Goal: Task Accomplishment & Management: Complete application form

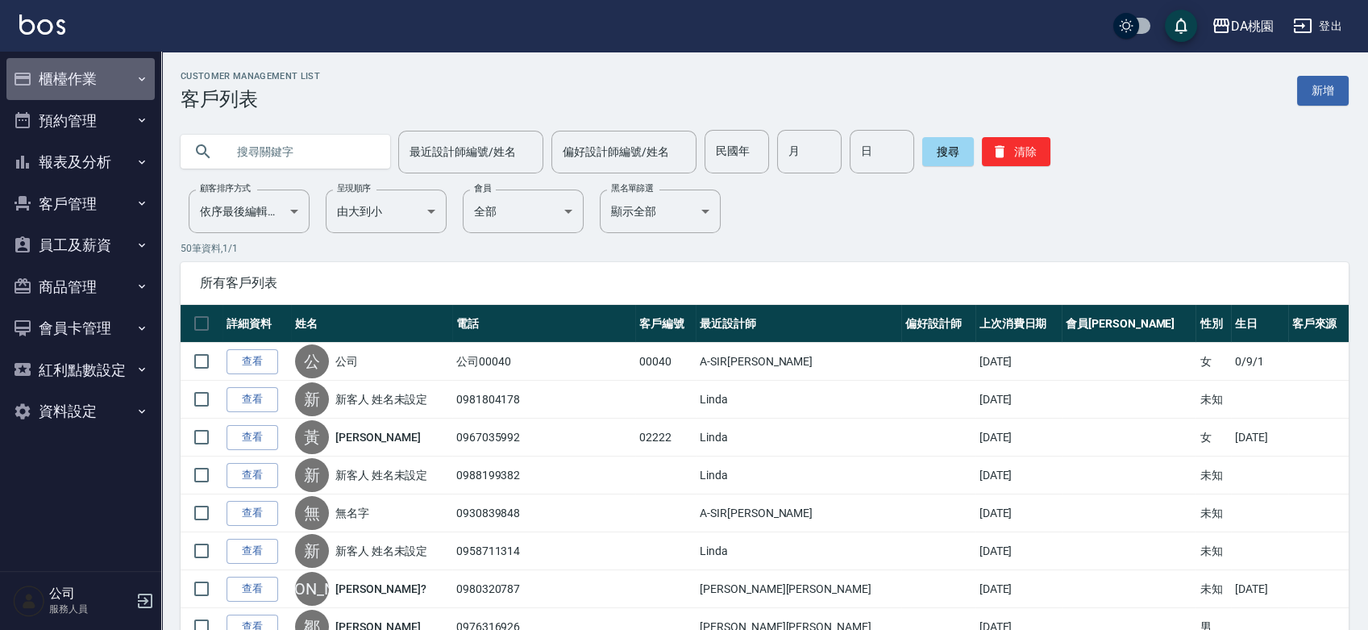
click at [87, 75] on button "櫃檯作業" at bounding box center [80, 79] width 148 height 42
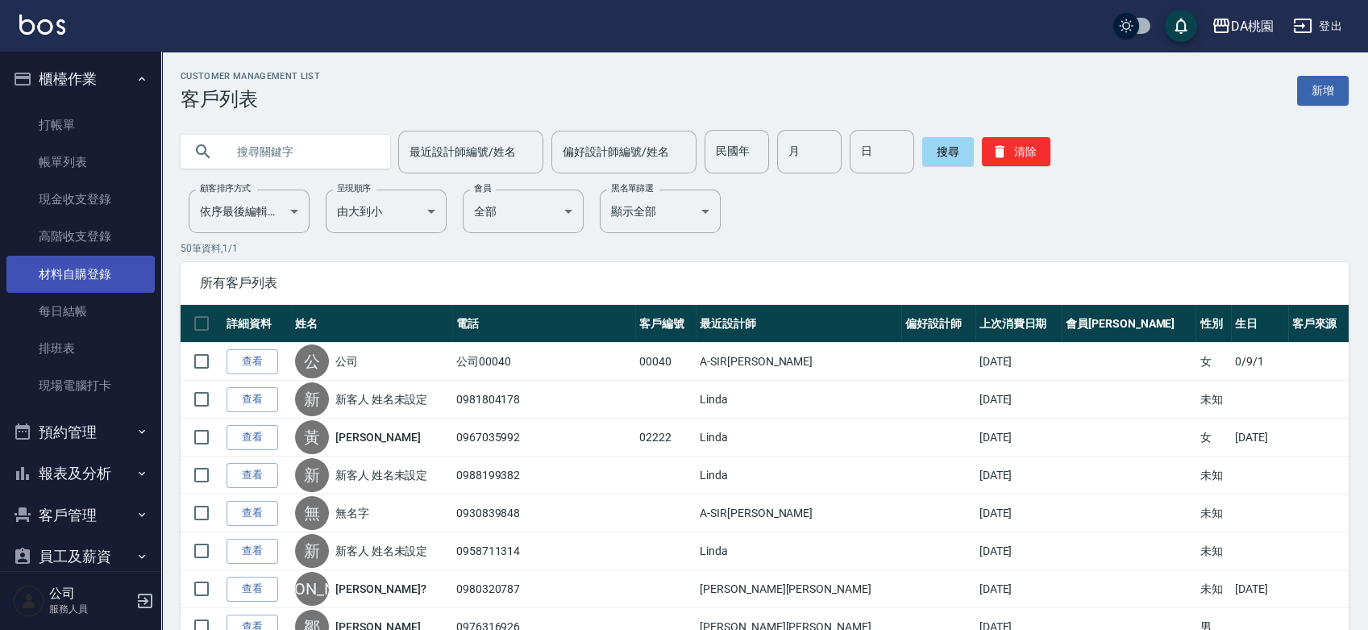
click at [85, 276] on link "材料自購登錄" at bounding box center [80, 274] width 148 height 37
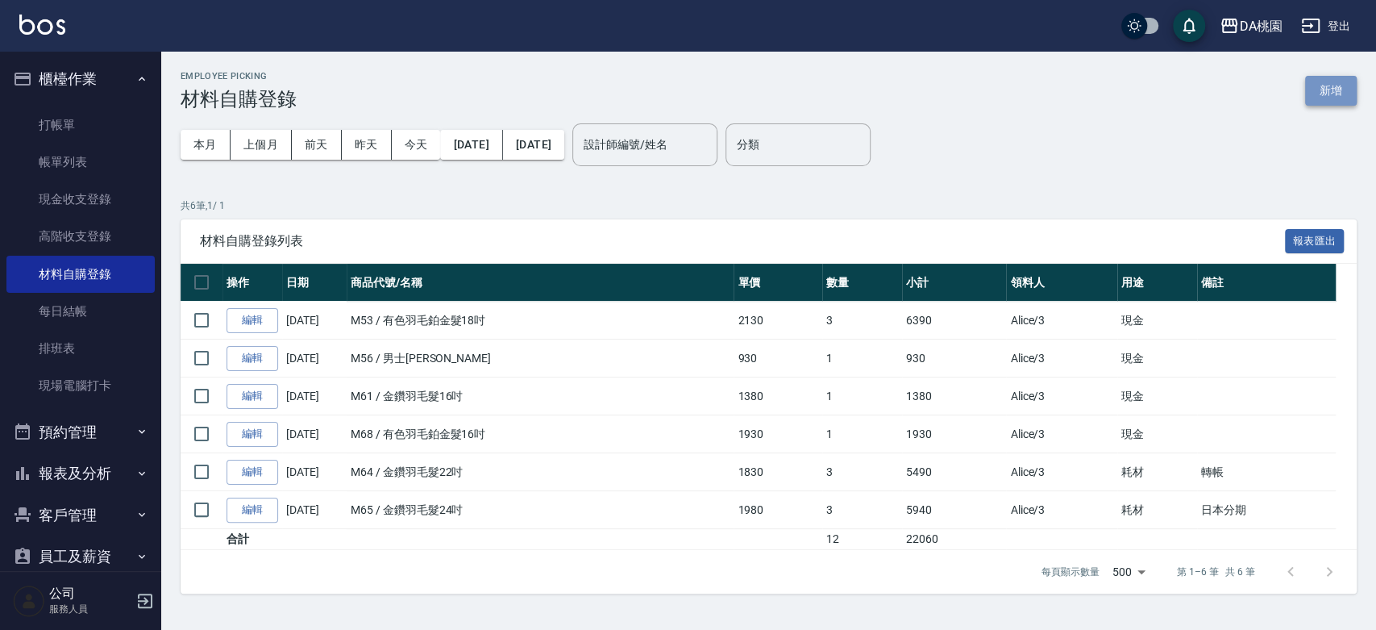
click at [1329, 104] on button "新增" at bounding box center [1331, 91] width 52 height 30
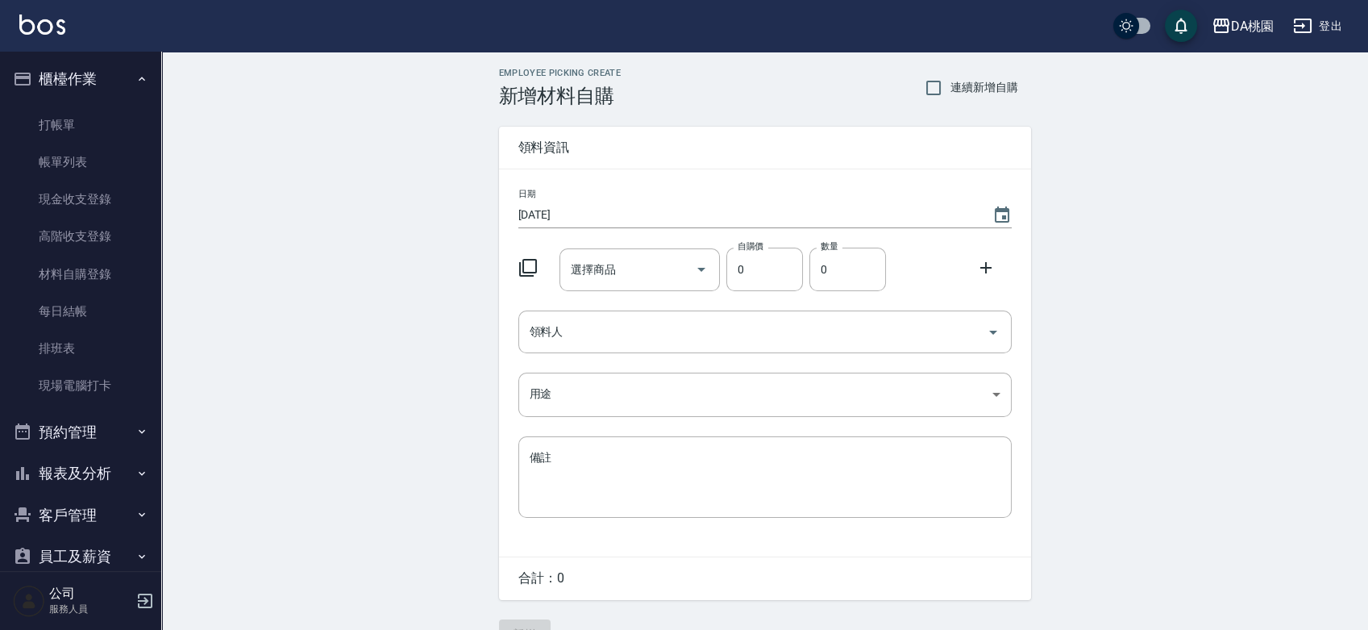
click at [522, 264] on icon at bounding box center [527, 267] width 19 height 19
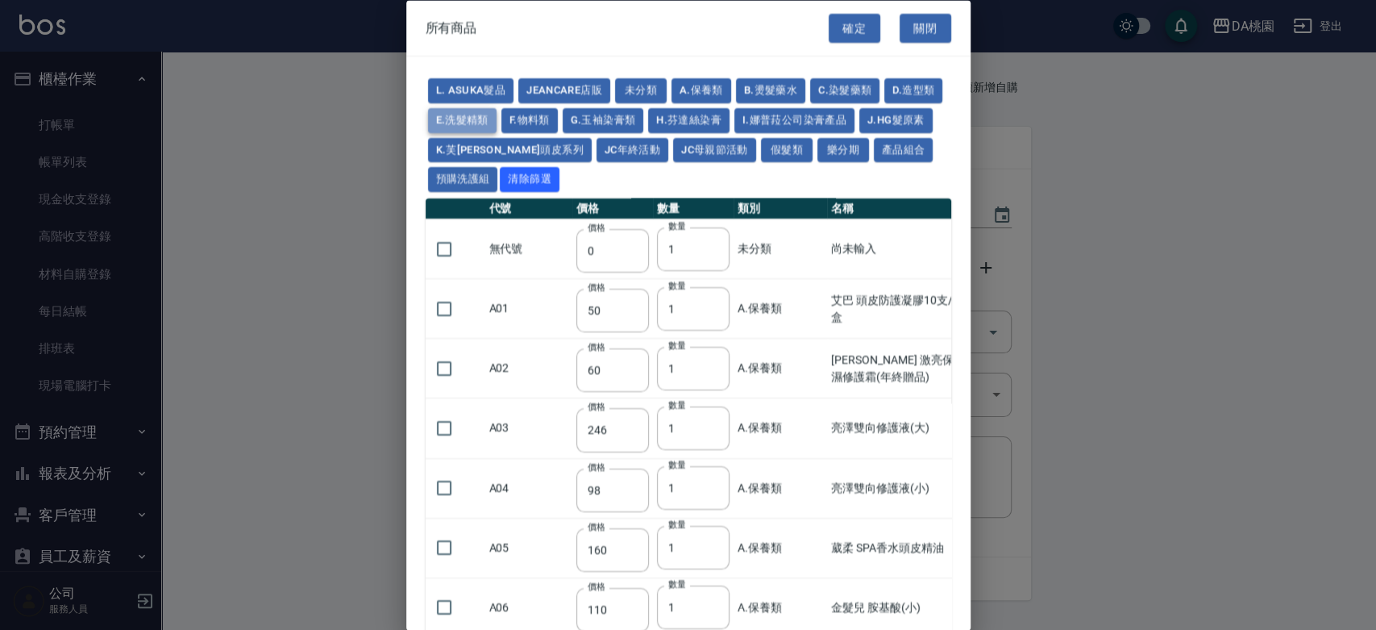
click at [497, 117] on button "E.洗髮精類" at bounding box center [462, 119] width 69 height 25
type input "450"
type input "360"
type input "385"
type input "280"
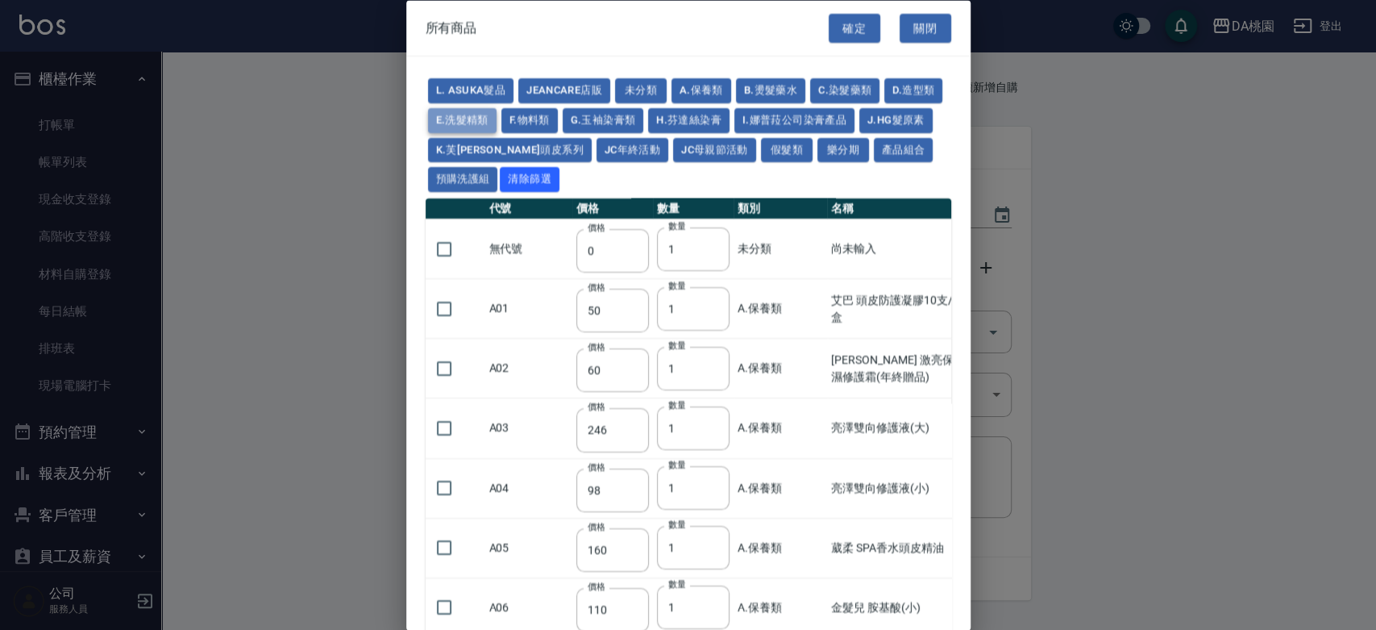
type input "740"
type input "300"
type input "480"
type input "560"
type input "184"
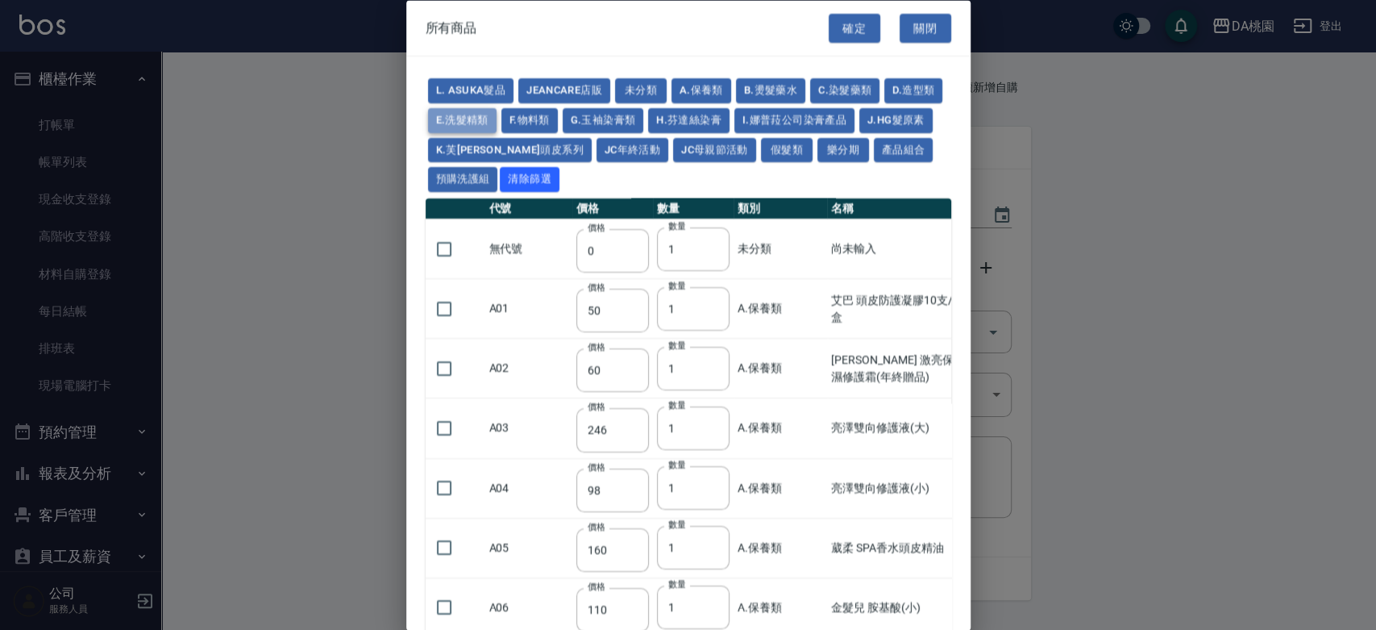
type input "150"
type input "630"
type input "1221"
type input "315"
type input "264"
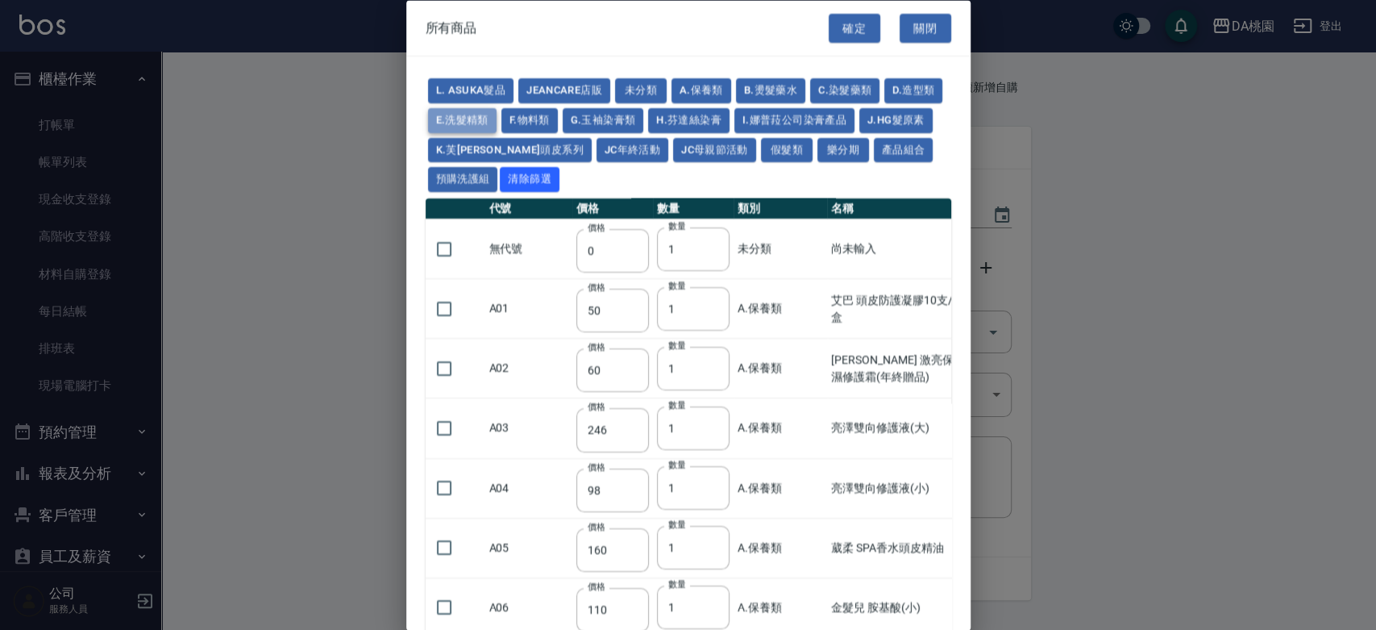
type input "315"
type input "175"
type input "315"
type input "175"
type input "315"
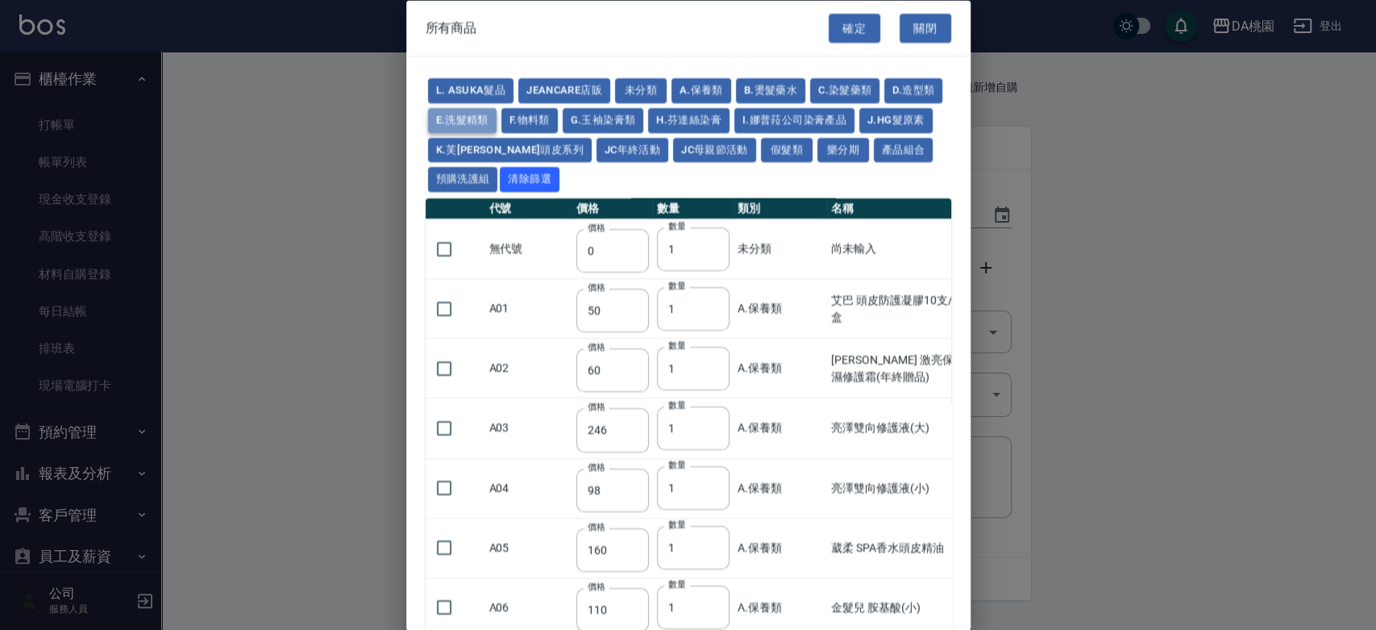
type input "175"
type input "300"
type input "240"
type input "325"
type input "140"
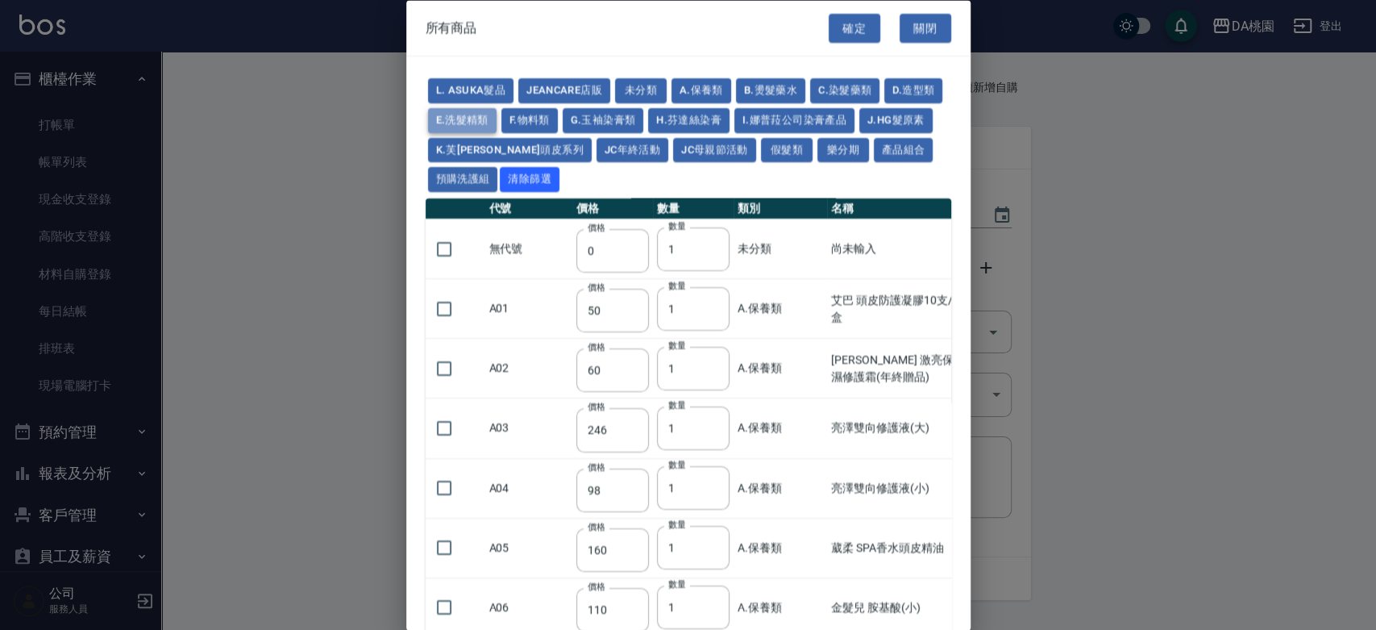
type input "420"
type input "150"
type input "165"
type input "330"
type input "450"
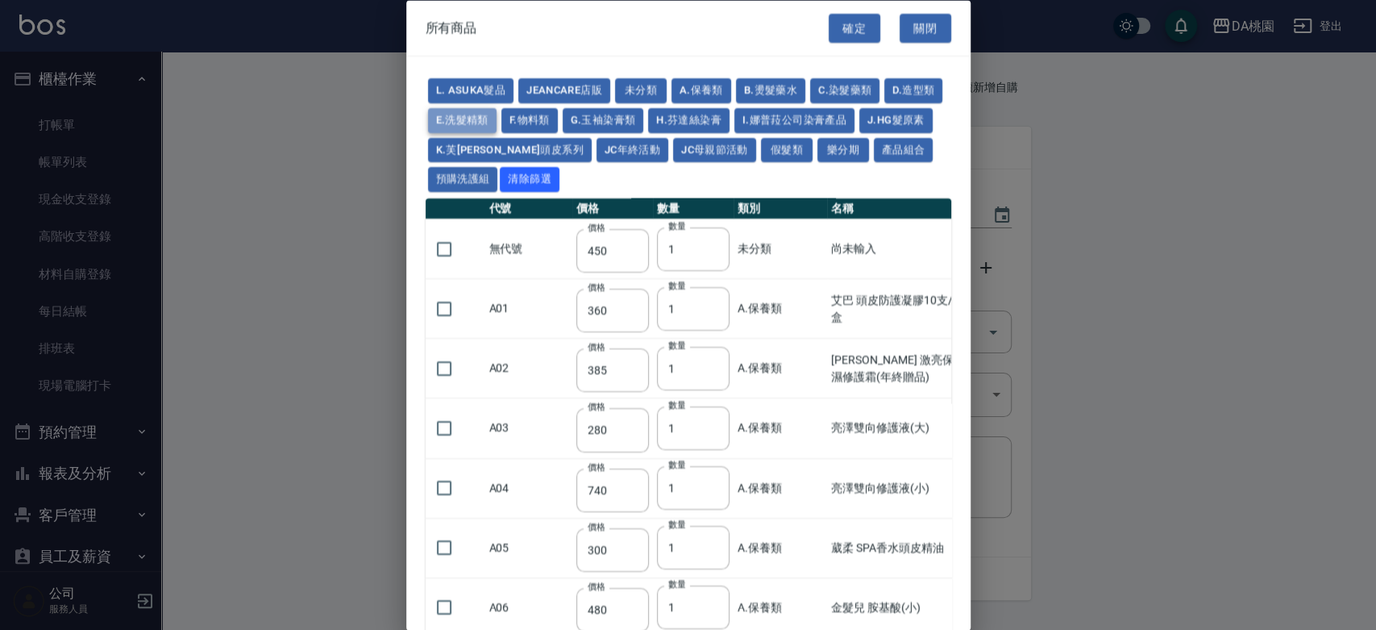
type input "315"
type input "325"
type input "250"
type input "200"
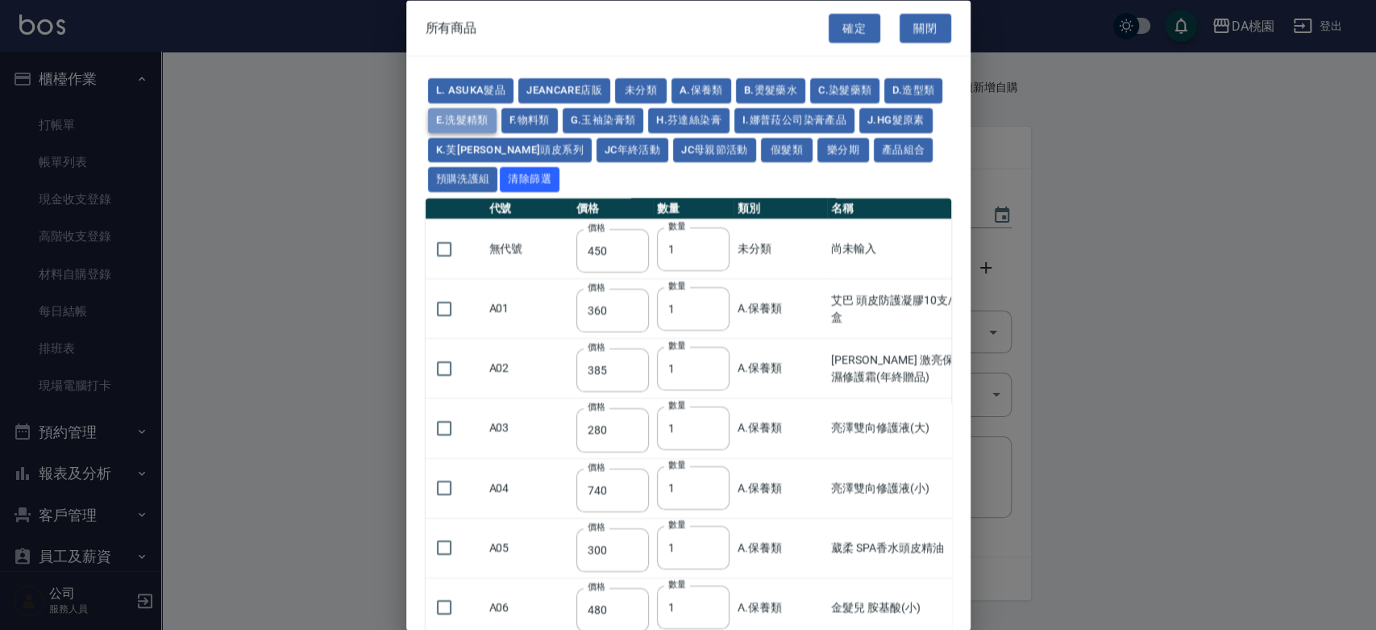
type input "200"
type input "225"
type input "275"
type input "225"
type input "465"
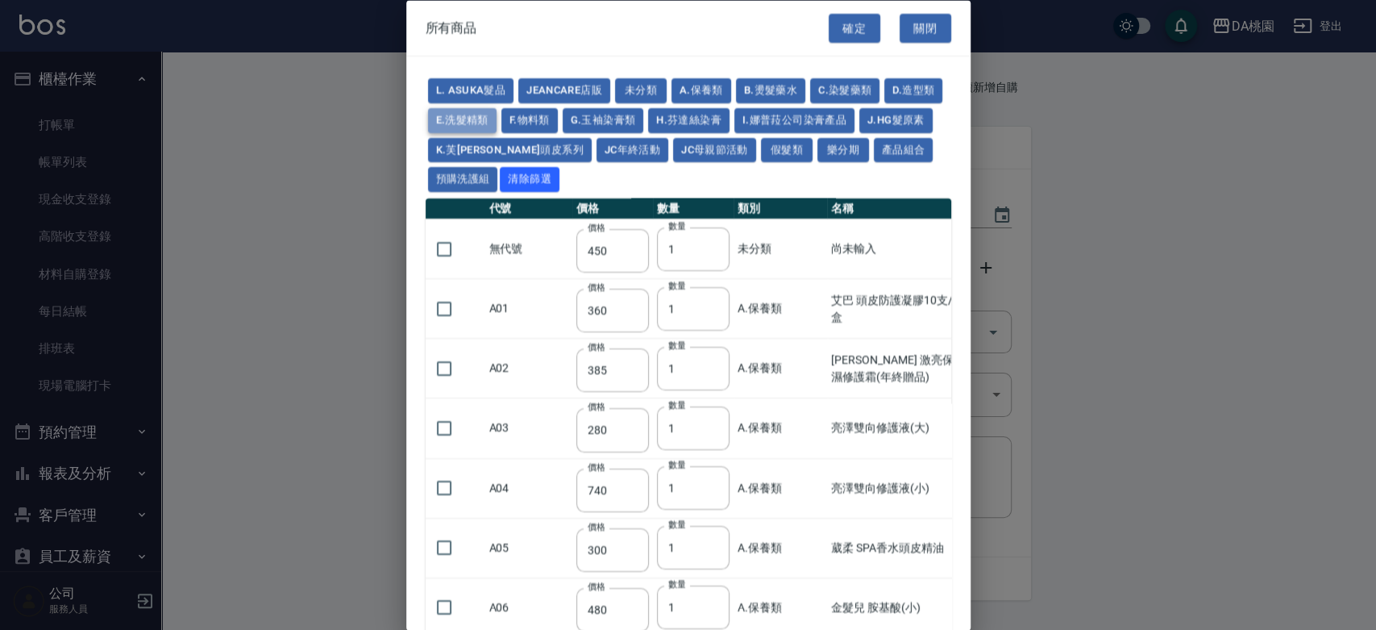
type input "165"
type input "360"
type input "195"
type input "300"
type input "165"
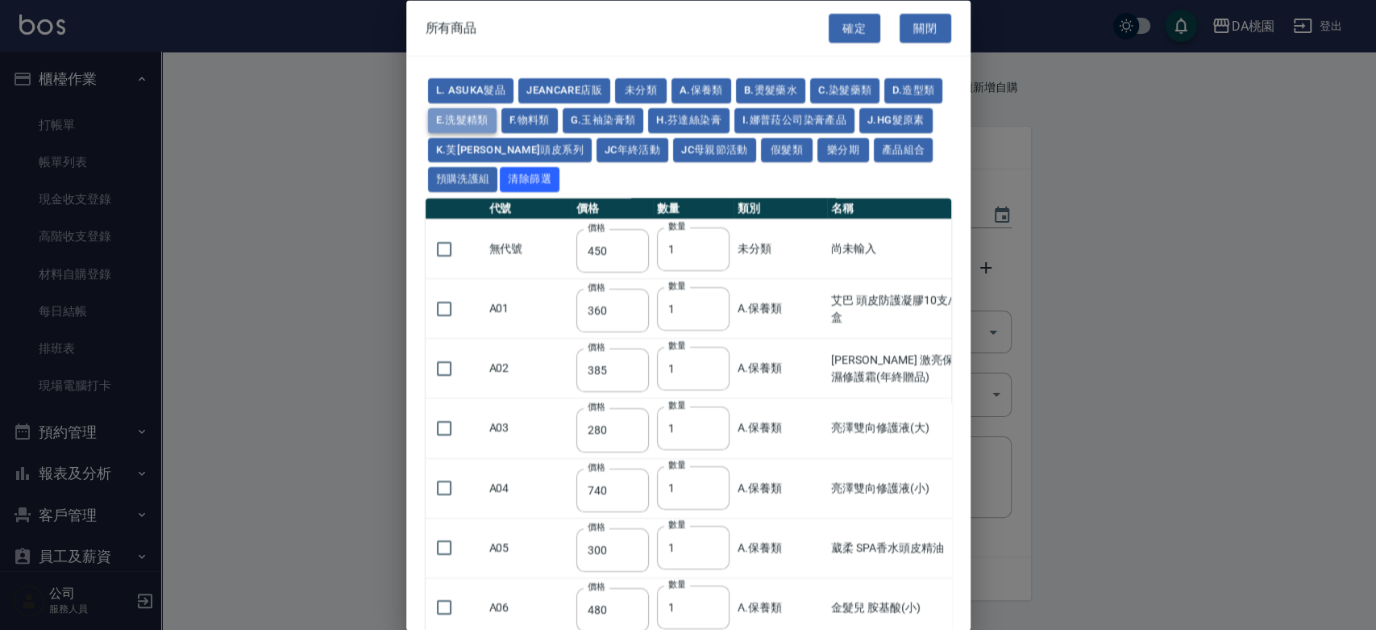
type input "200"
type input "360"
type input "250"
type input "360"
type input "400"
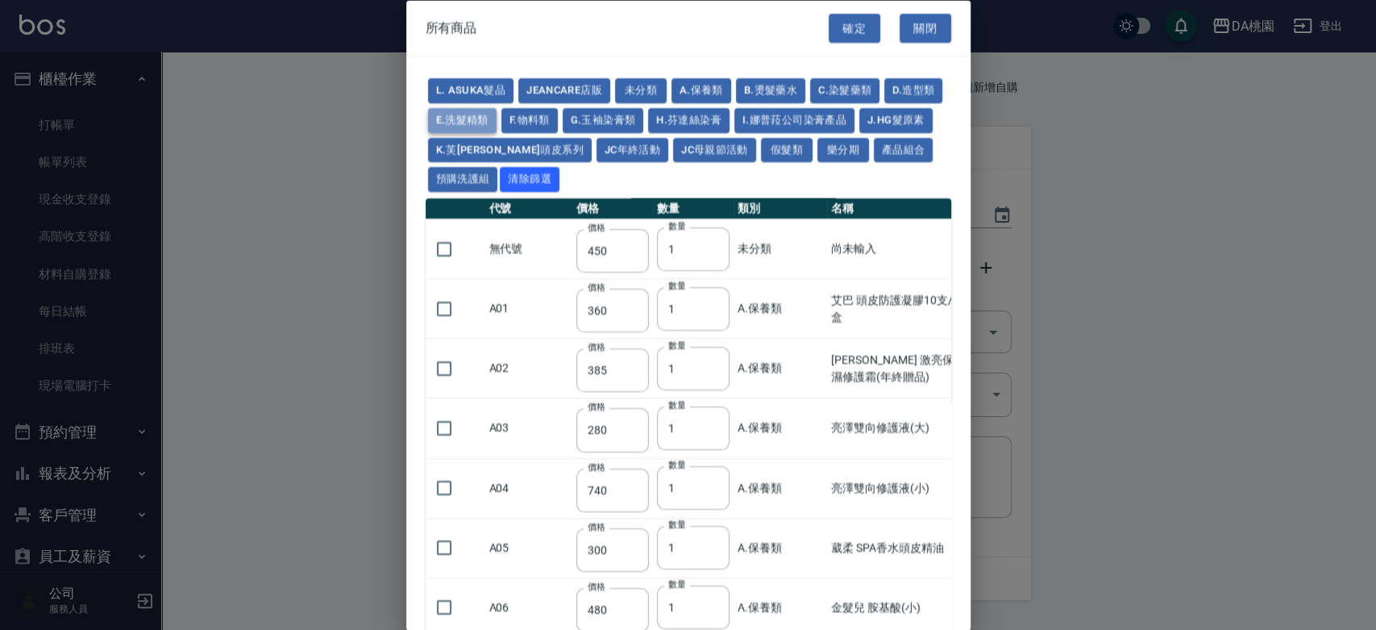
type input "196"
type input "400"
type input "880"
type input "1160"
type input "480"
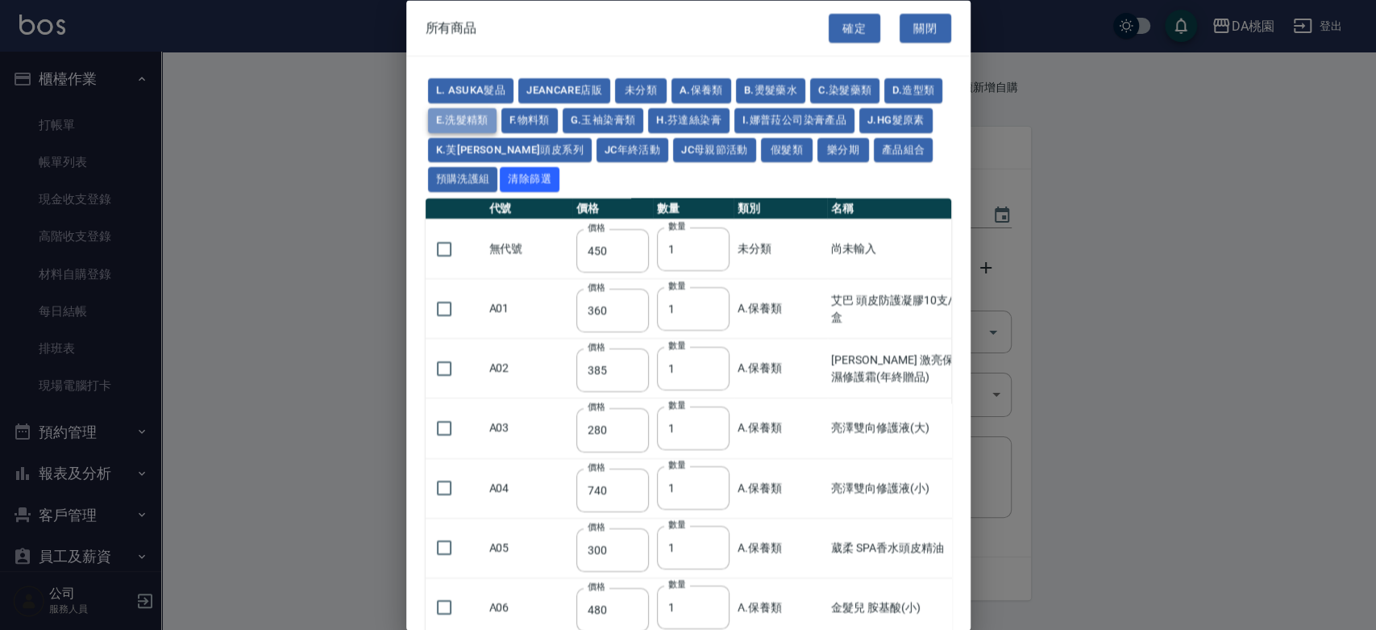
type input "1160"
type input "480"
type input "1240"
type input "540"
type input "273"
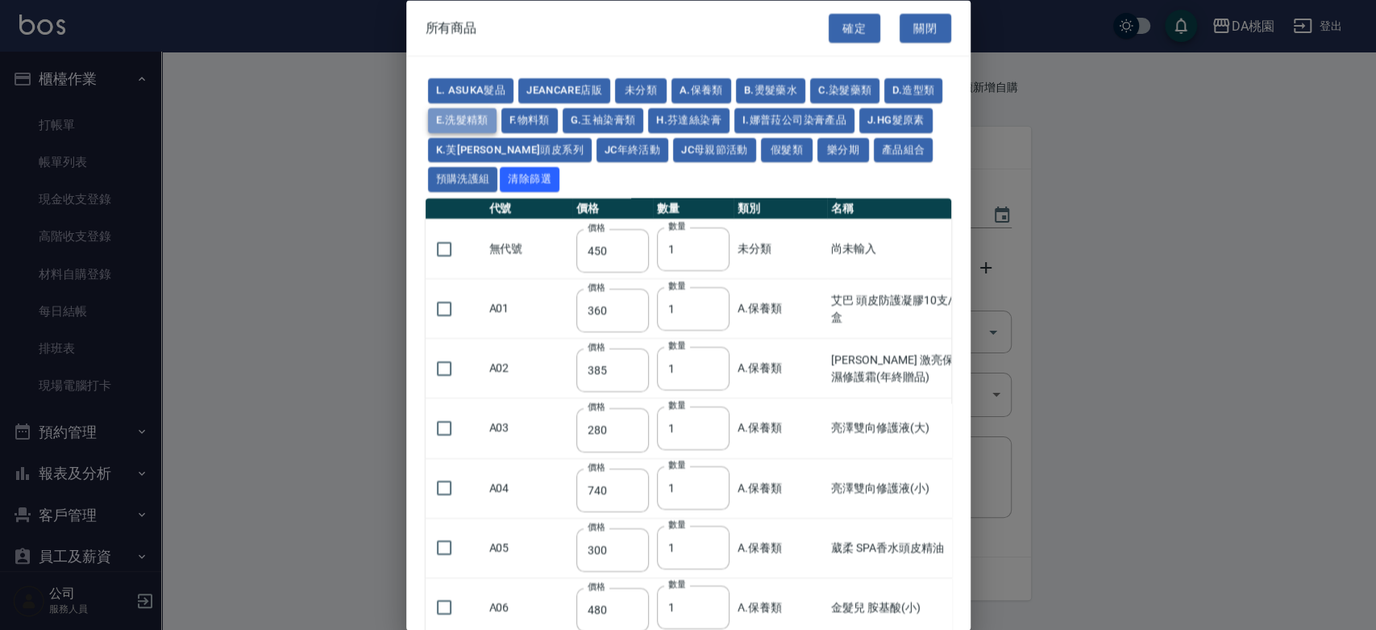
type input "301"
type input "290"
type input "400"
type input "200"
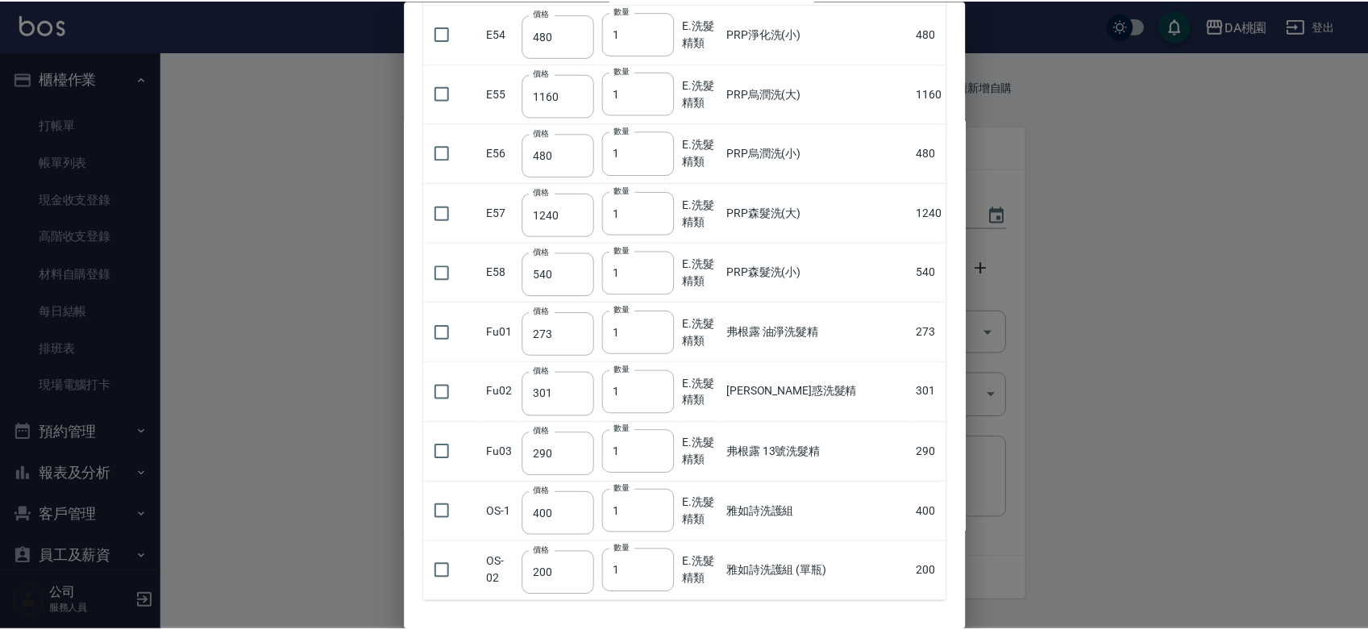
scroll to position [3448, 0]
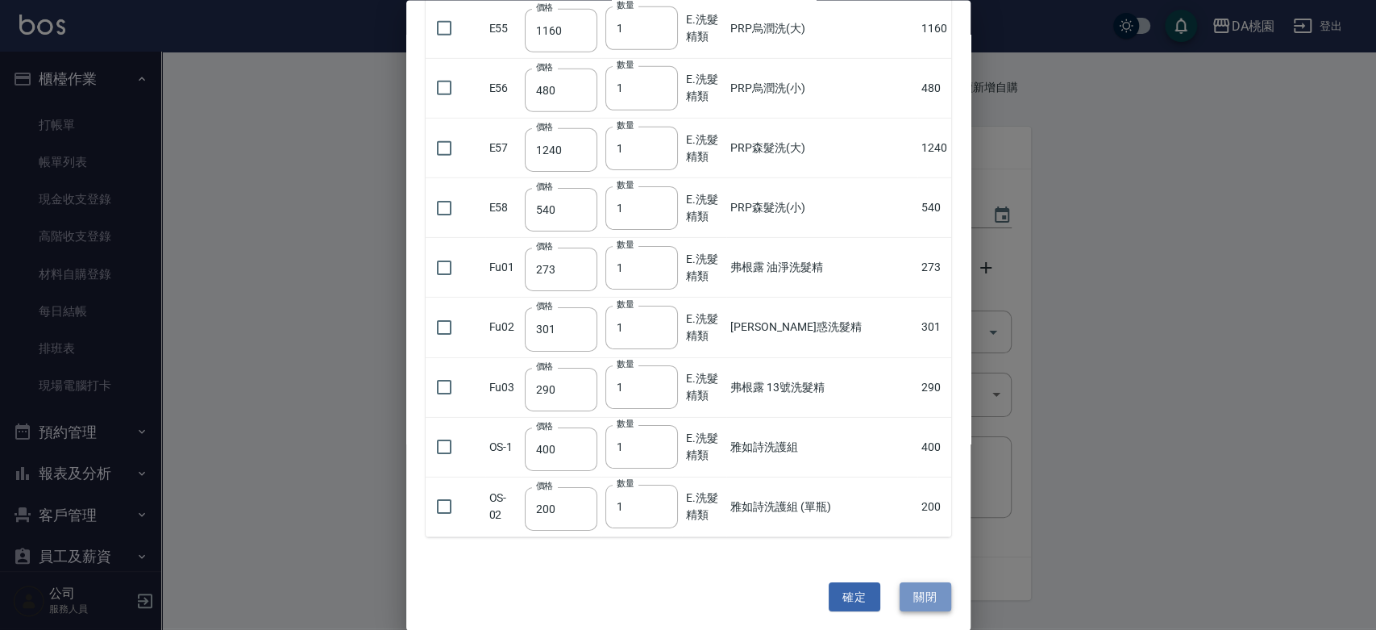
click at [900, 593] on button "關閉" at bounding box center [926, 596] width 52 height 30
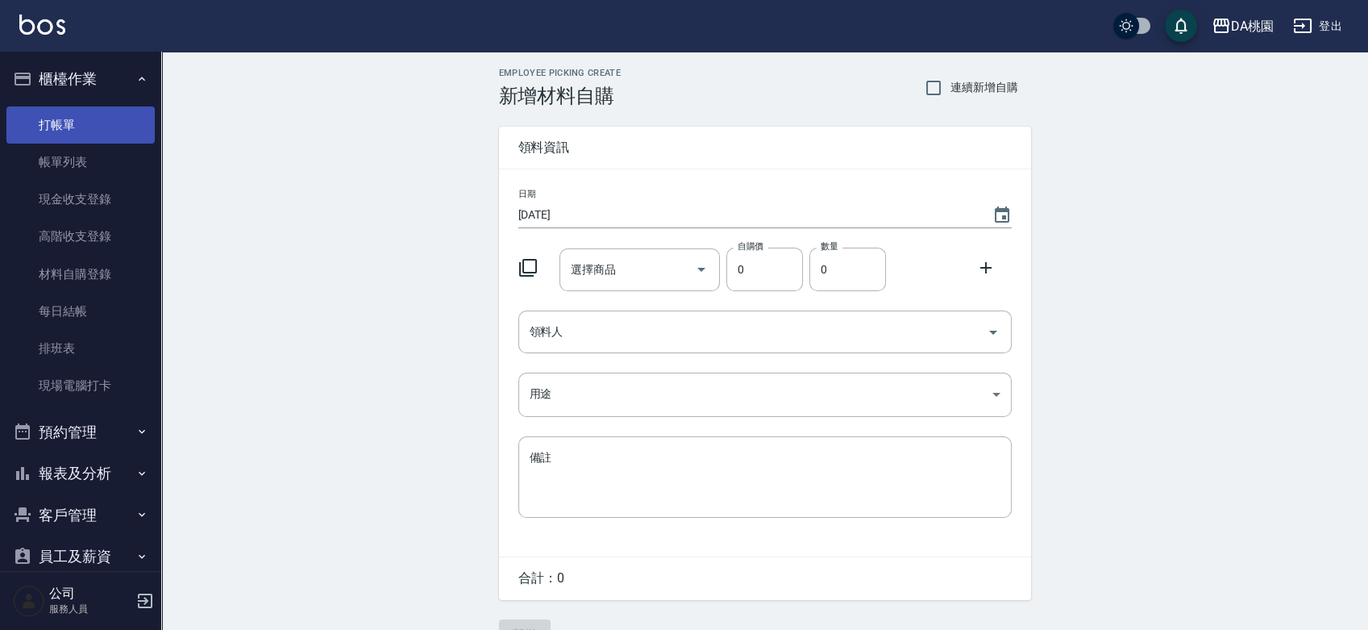
click at [55, 115] on link "打帳單" at bounding box center [80, 124] width 148 height 37
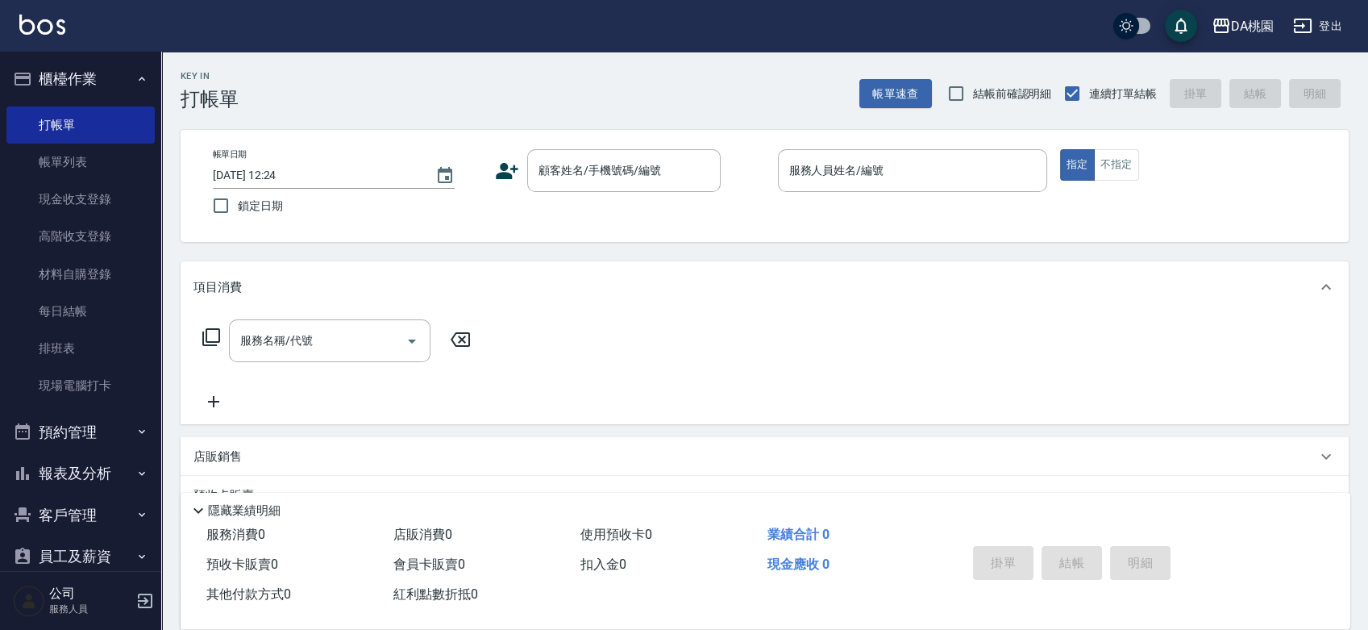
click at [213, 452] on p "店販銷售" at bounding box center [218, 456] width 48 height 17
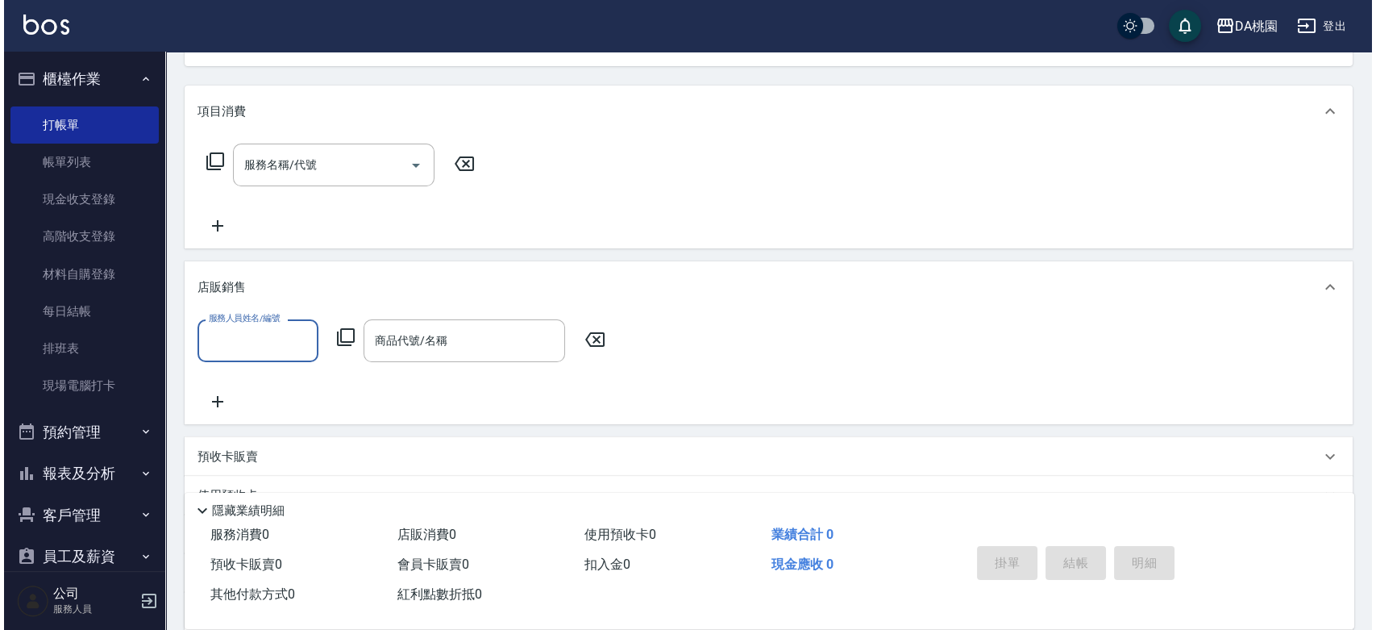
scroll to position [179, 0]
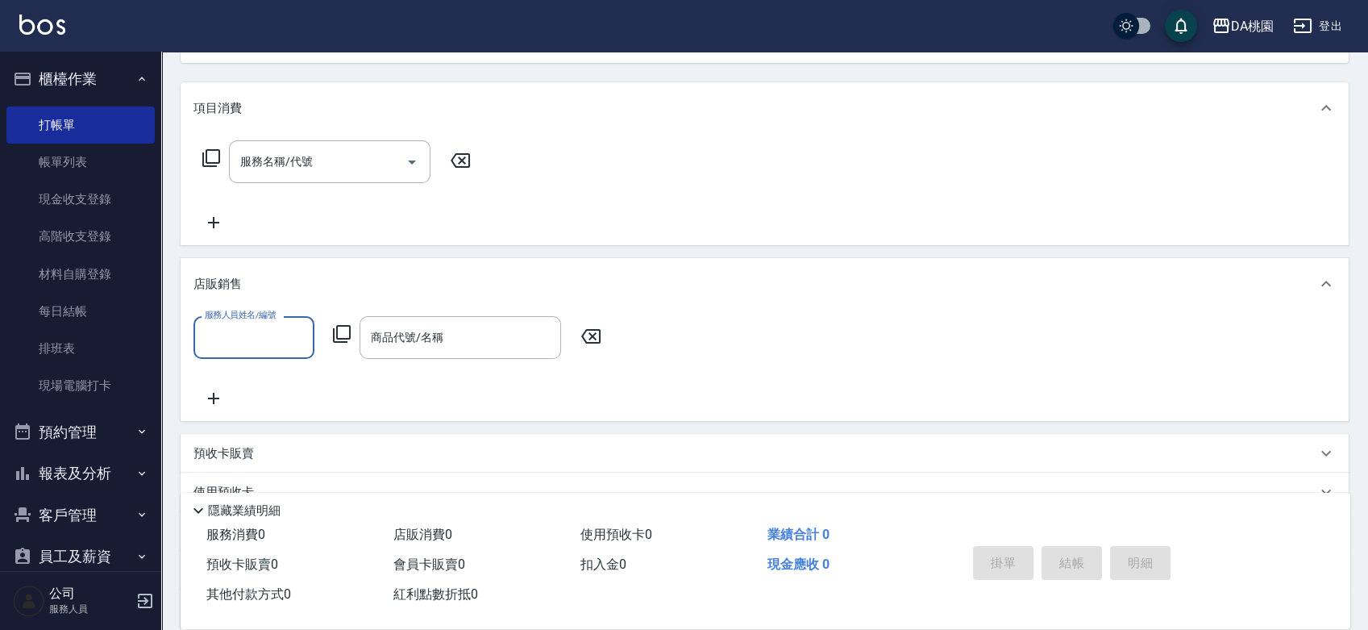
click at [338, 333] on icon at bounding box center [341, 333] width 19 height 19
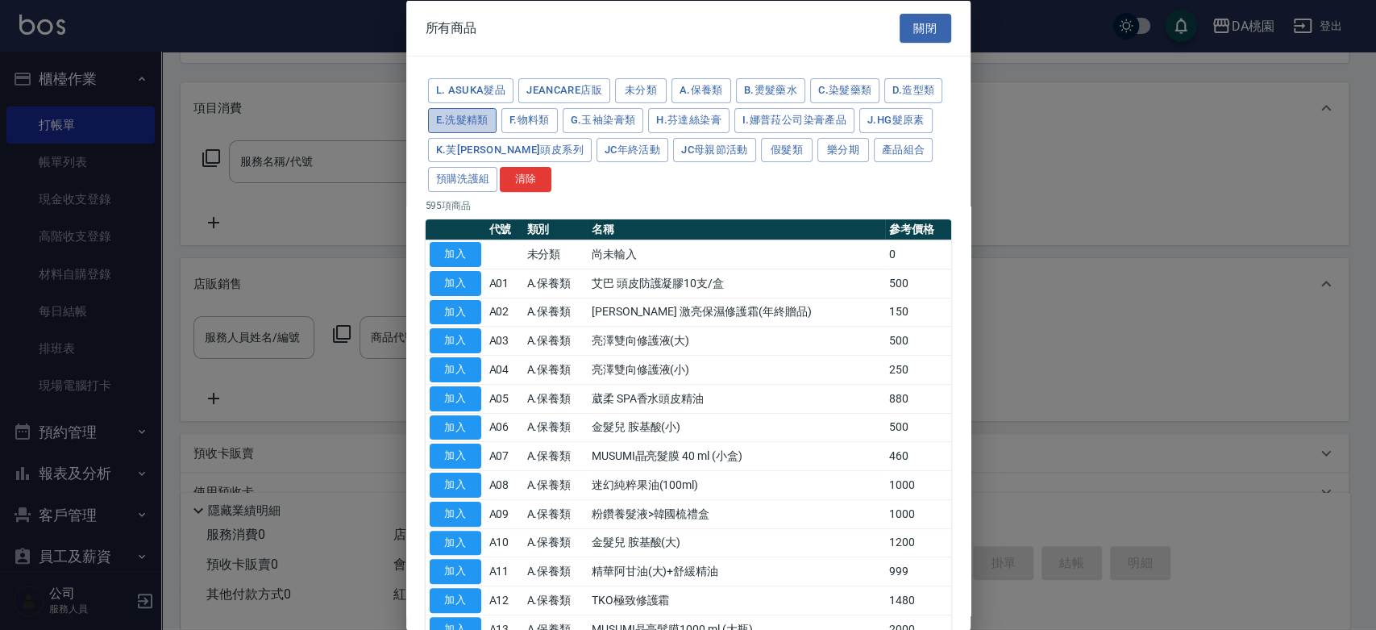
click at [497, 112] on button "E.洗髮精類" at bounding box center [462, 119] width 69 height 25
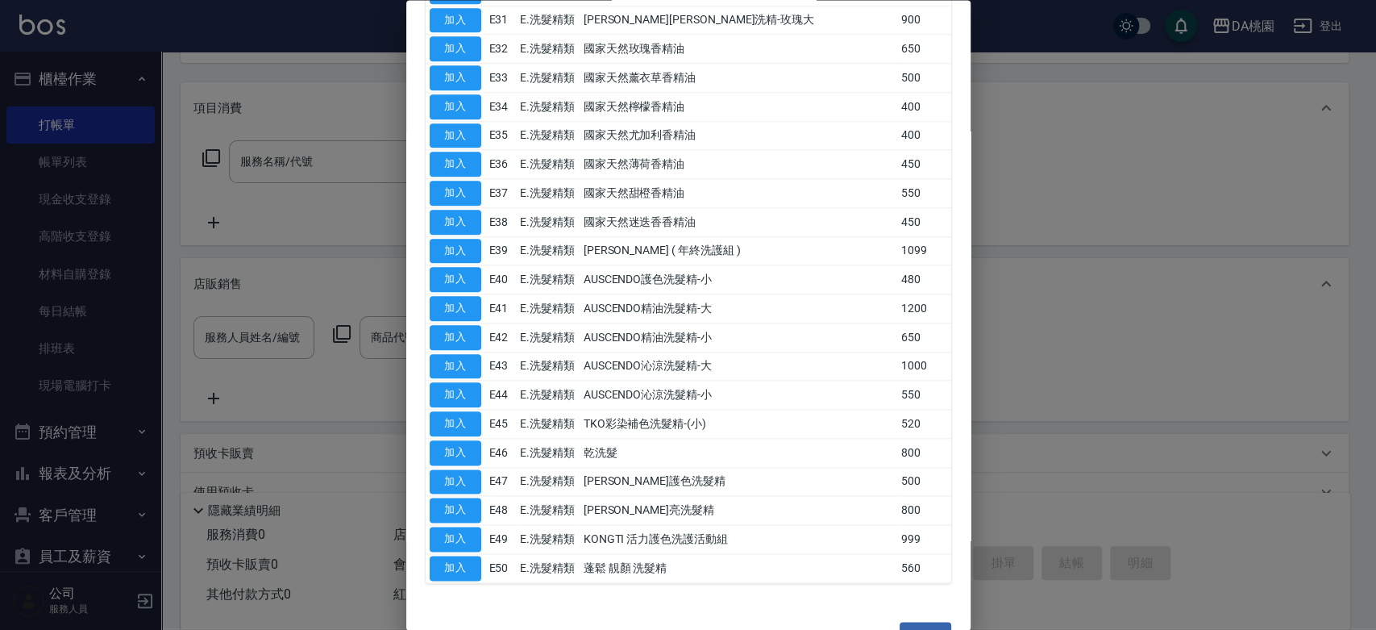
scroll to position [1135, 0]
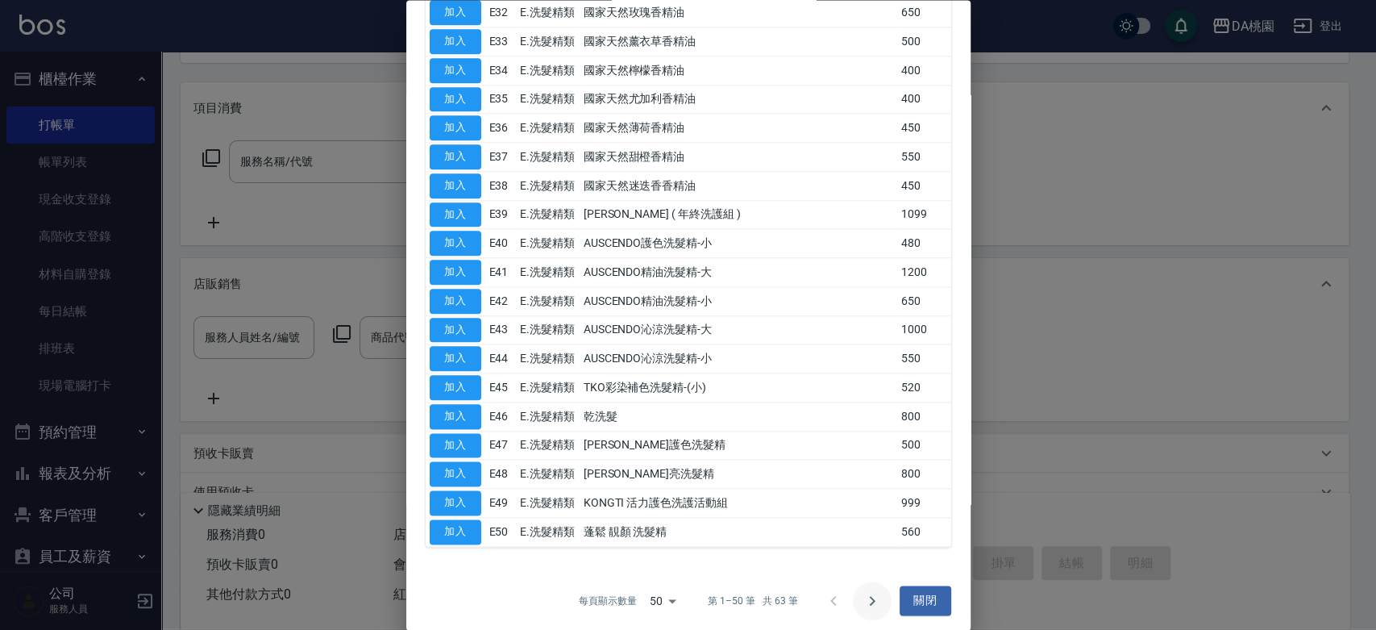
click at [867, 599] on icon "Go to next page" at bounding box center [872, 600] width 19 height 19
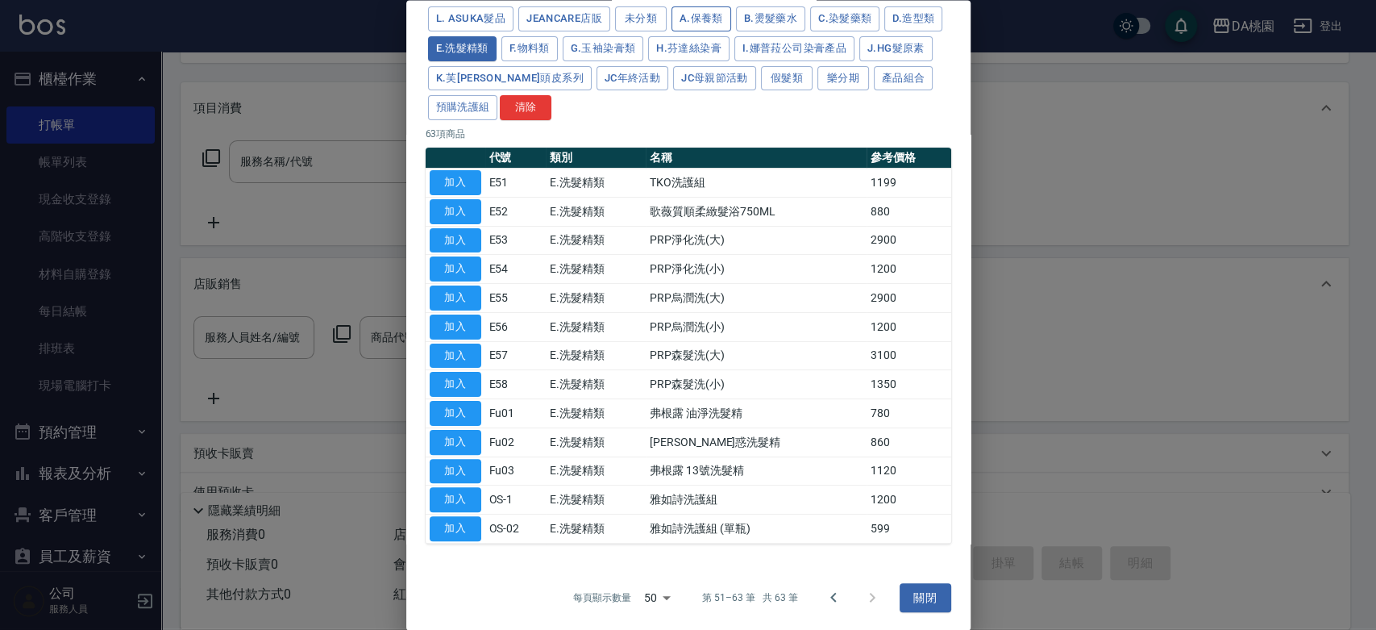
click at [708, 23] on button "A.保養類" at bounding box center [702, 19] width 60 height 25
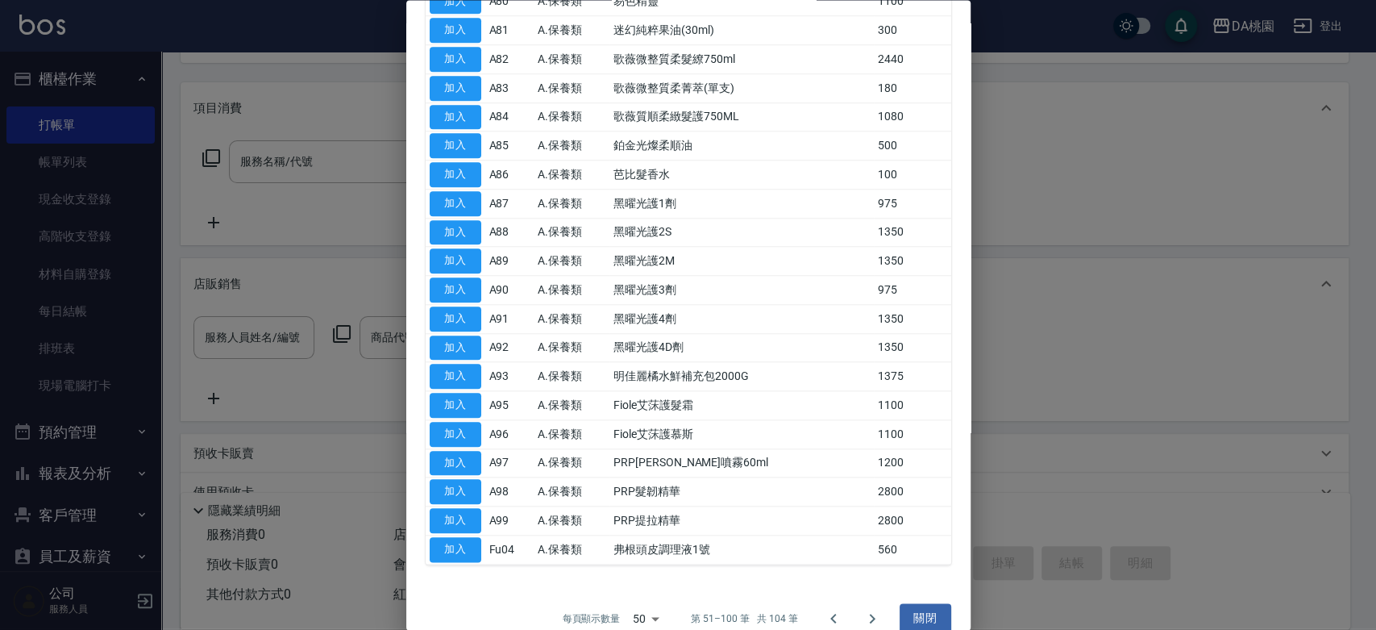
scroll to position [1019, 0]
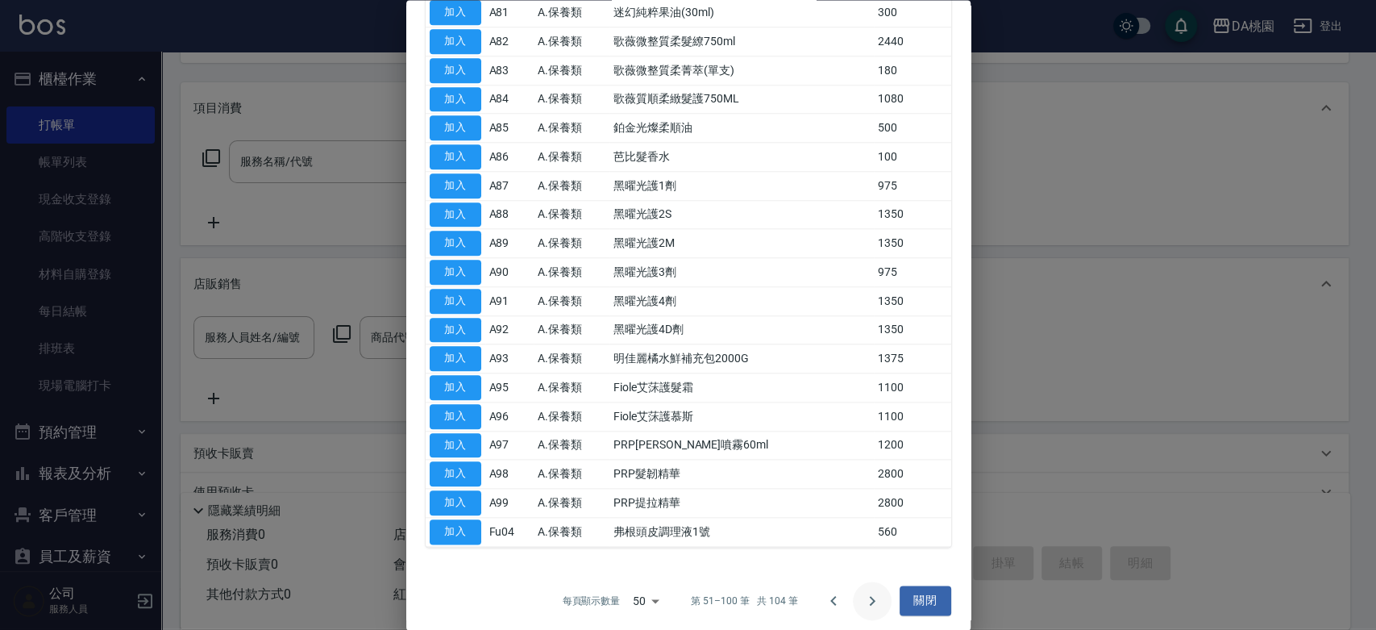
click at [868, 599] on icon "Go to next page" at bounding box center [872, 600] width 19 height 19
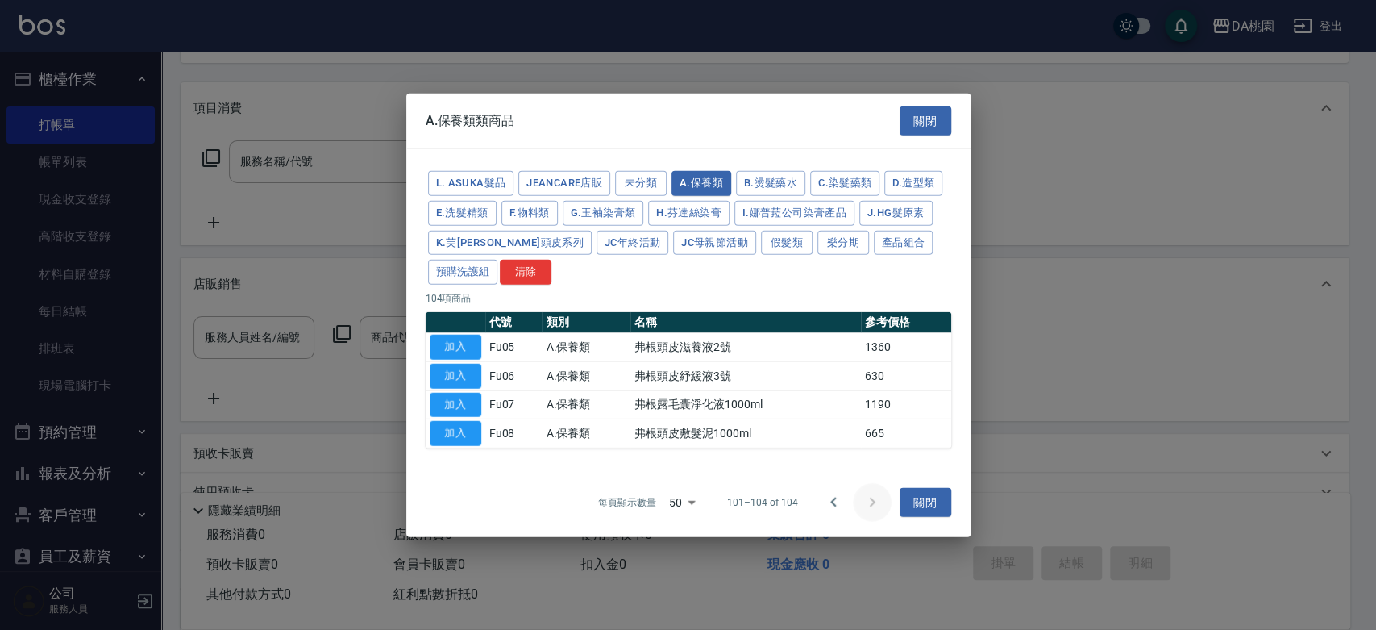
scroll to position [0, 0]
click at [834, 503] on icon "Go to previous page" at bounding box center [834, 502] width 6 height 10
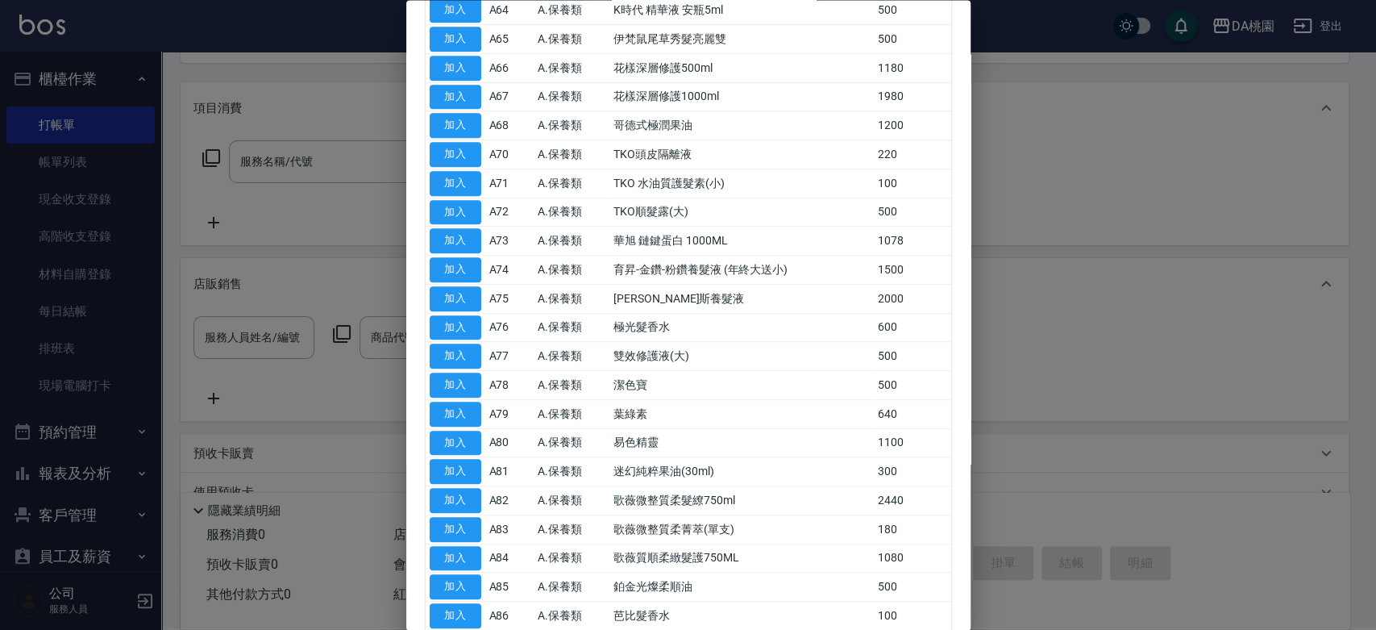
scroll to position [1019, 0]
